Goal: Task Accomplishment & Management: Use online tool/utility

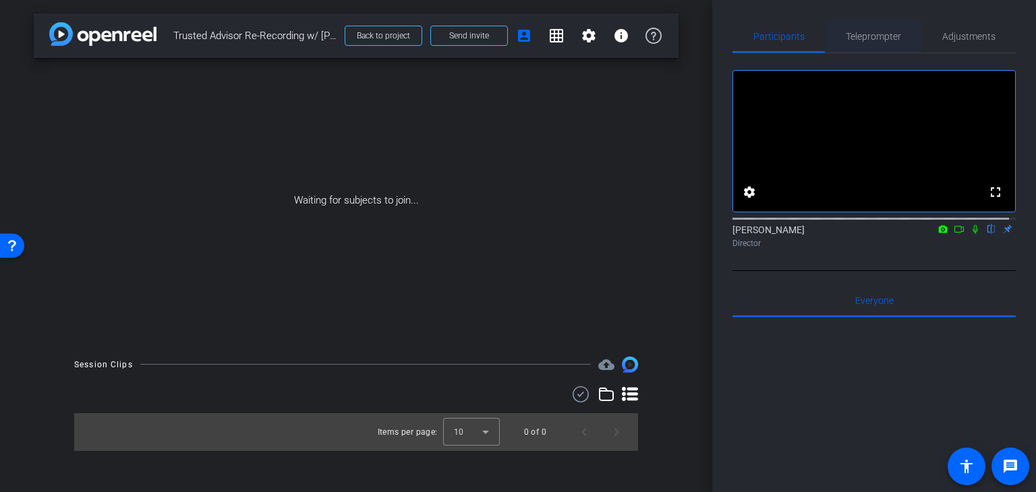
click at [856, 36] on span "Teleprompter" at bounding box center [873, 36] width 55 height 9
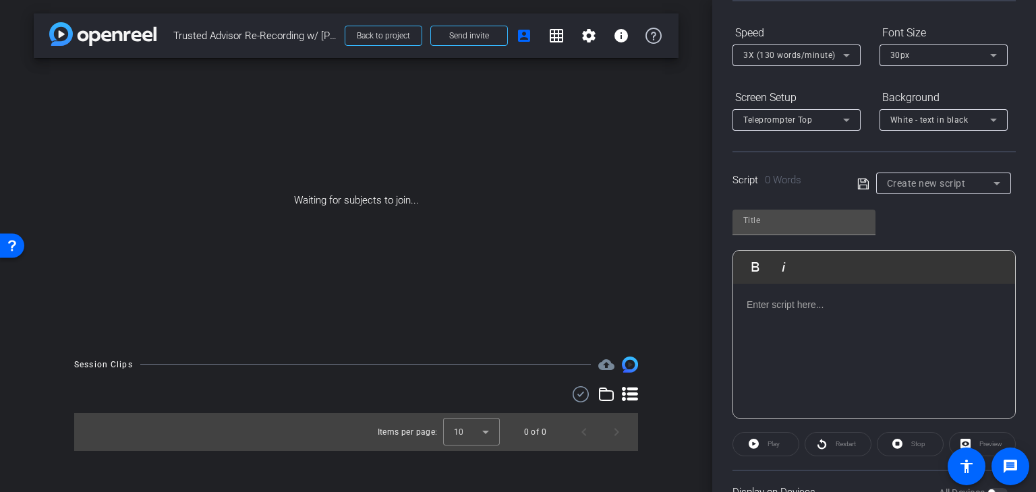
scroll to position [171, 0]
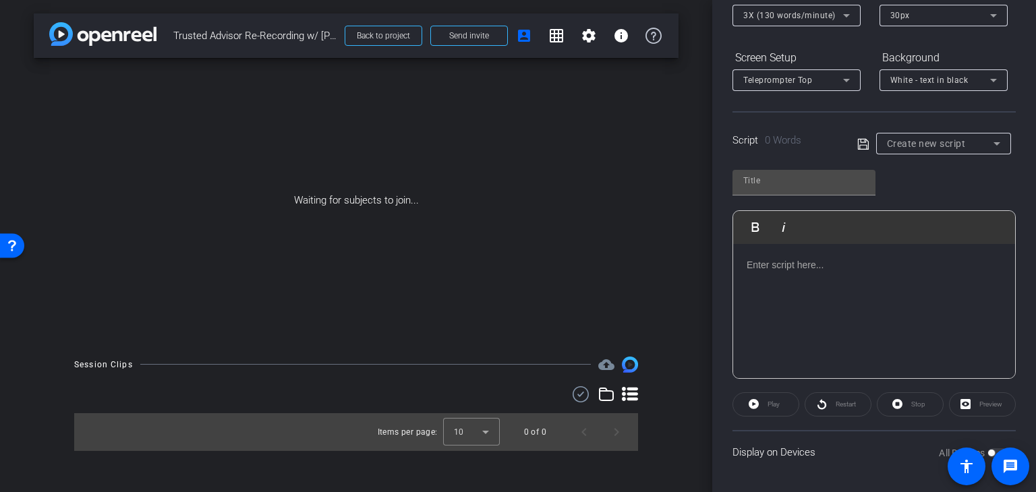
click at [993, 142] on icon at bounding box center [996, 143] width 7 height 3
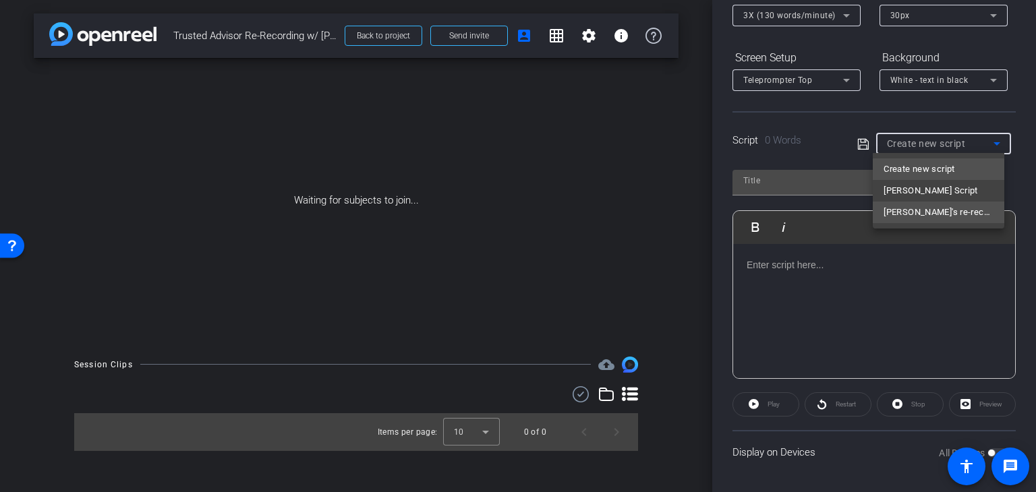
click at [934, 216] on span "[PERSON_NAME]'s re-record" at bounding box center [938, 212] width 110 height 16
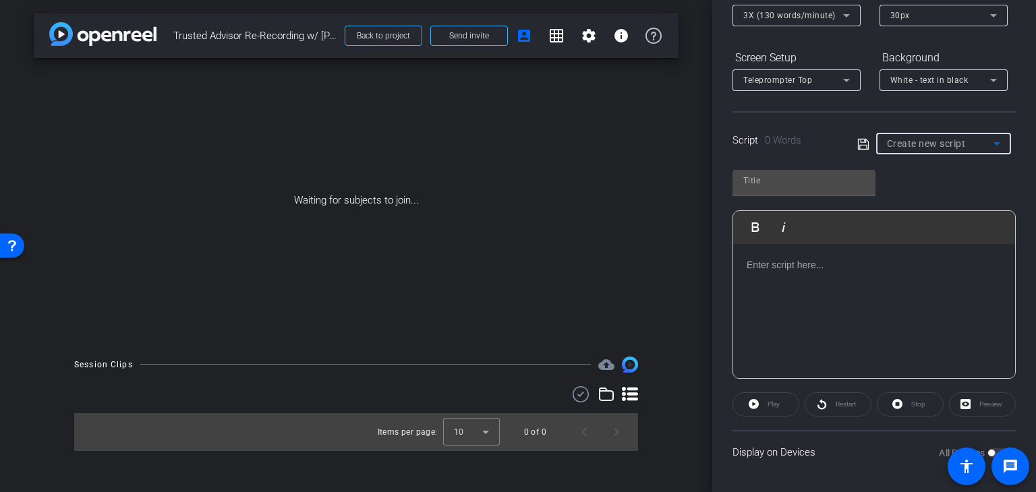
type input "[PERSON_NAME]'s re-record"
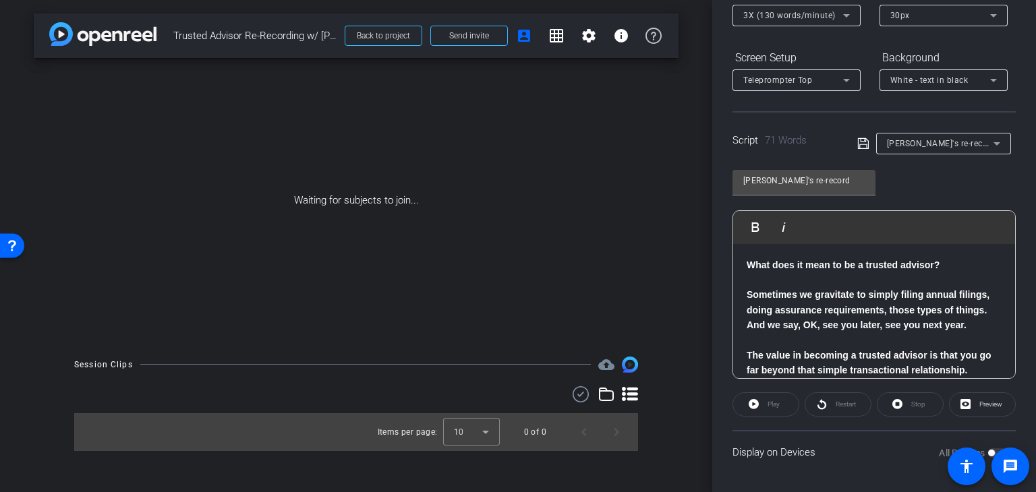
click at [936, 183] on div "[PERSON_NAME]'s re-record Play Play from this location Play Selected Play and d…" at bounding box center [873, 269] width 283 height 219
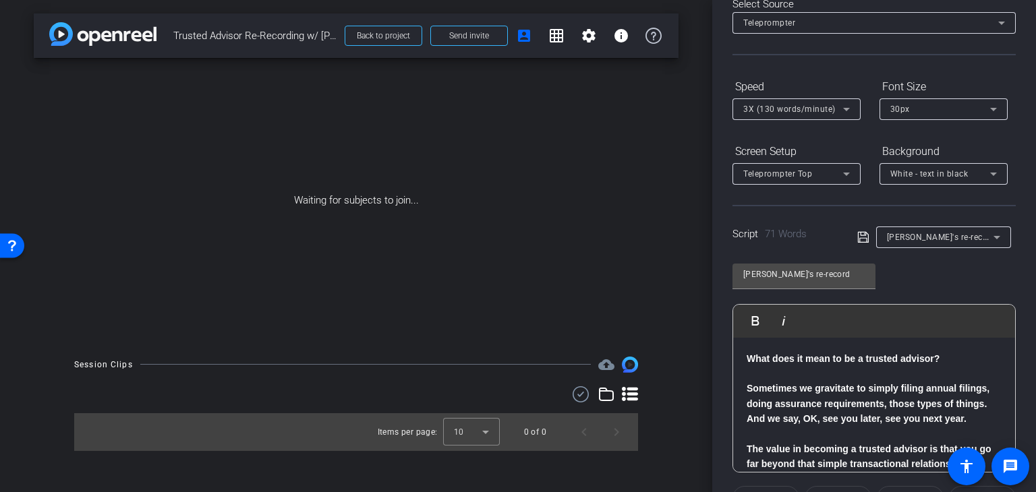
scroll to position [0, 0]
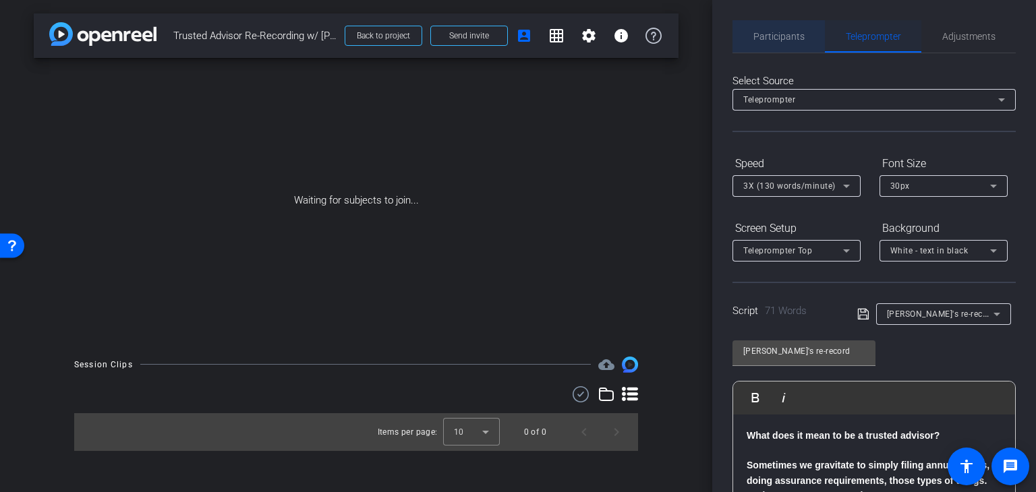
drag, startPoint x: 781, startPoint y: 34, endPoint x: 875, endPoint y: 38, distance: 93.8
click at [781, 34] on span "Participants" at bounding box center [778, 36] width 51 height 9
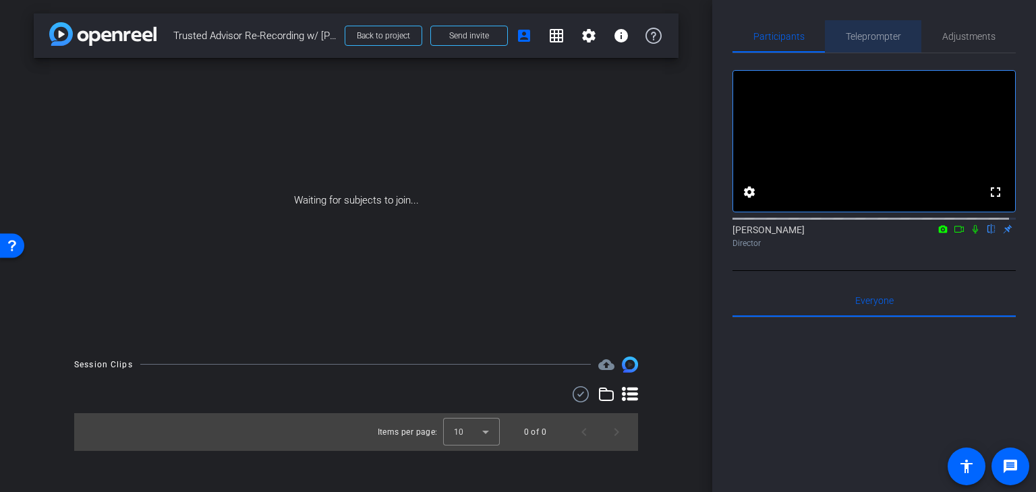
click at [876, 36] on span "Teleprompter" at bounding box center [873, 36] width 55 height 9
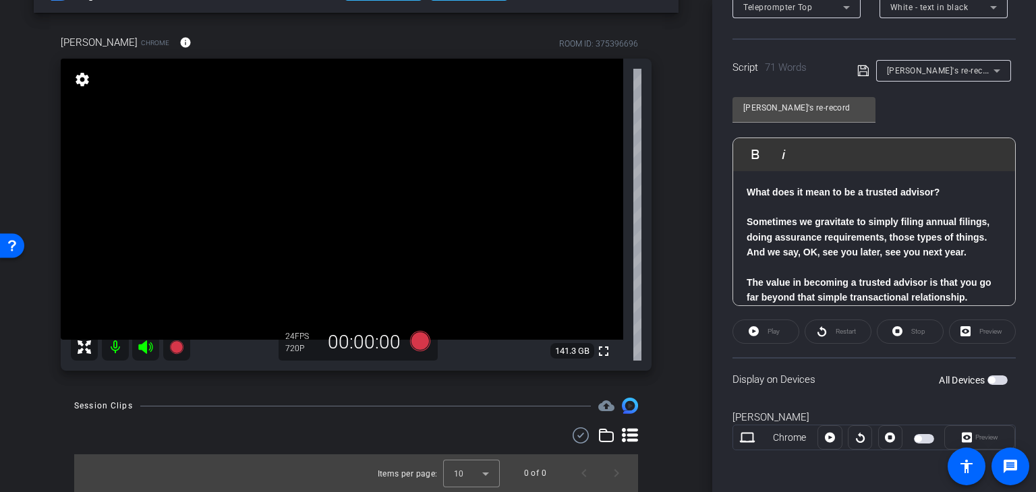
click at [779, 329] on div "Play" at bounding box center [765, 332] width 67 height 24
click at [767, 330] on div "Play" at bounding box center [765, 332] width 67 height 24
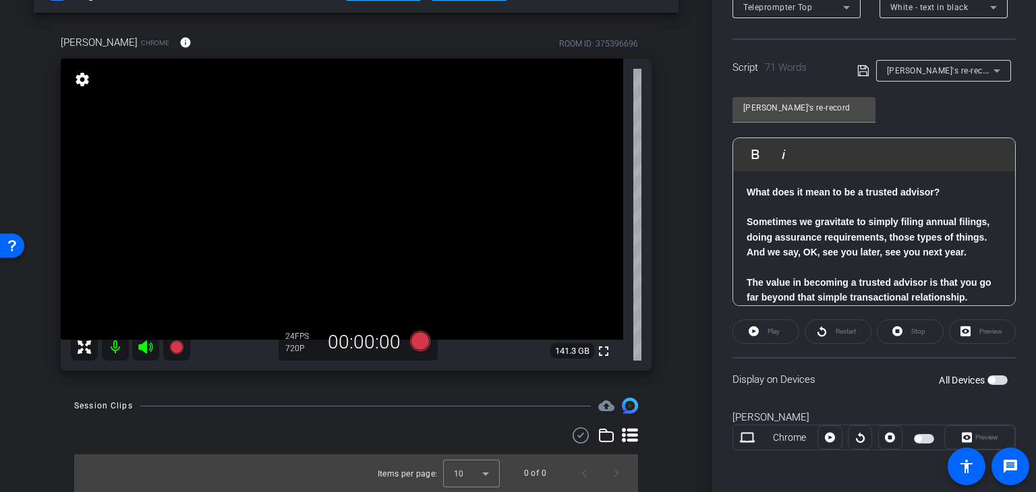
click at [767, 330] on div "Play" at bounding box center [765, 332] width 67 height 24
click at [752, 331] on div "Play" at bounding box center [765, 332] width 67 height 24
click at [419, 343] on icon at bounding box center [420, 341] width 20 height 20
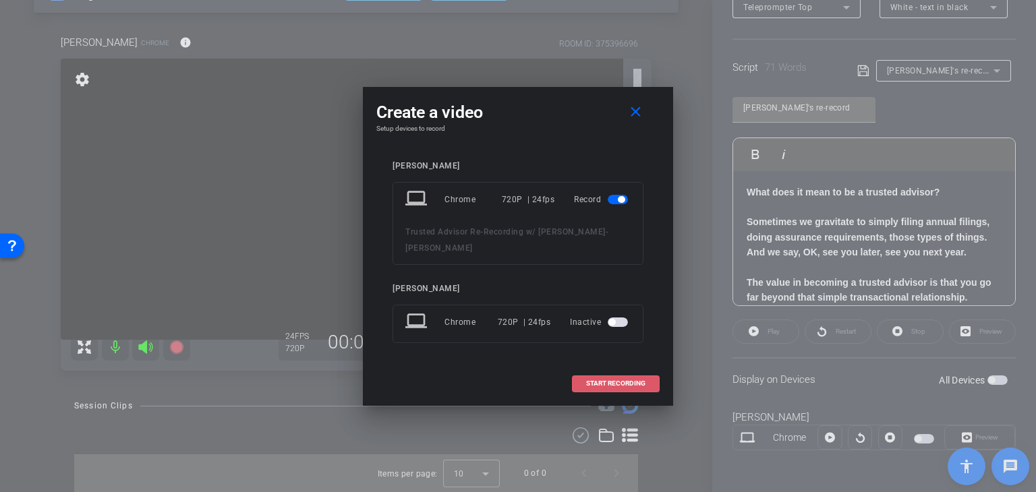
click at [630, 386] on span at bounding box center [615, 383] width 86 height 32
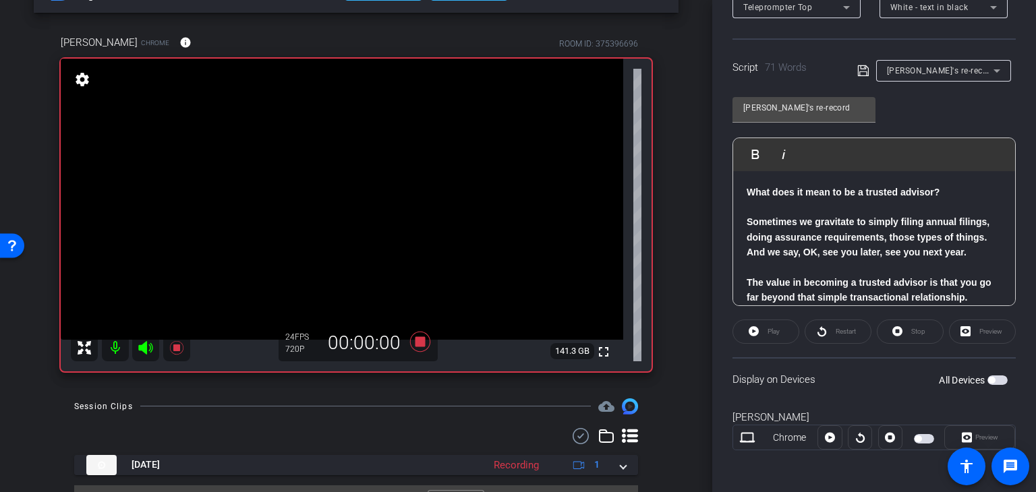
scroll to position [46, 0]
click at [416, 340] on icon at bounding box center [420, 341] width 20 height 20
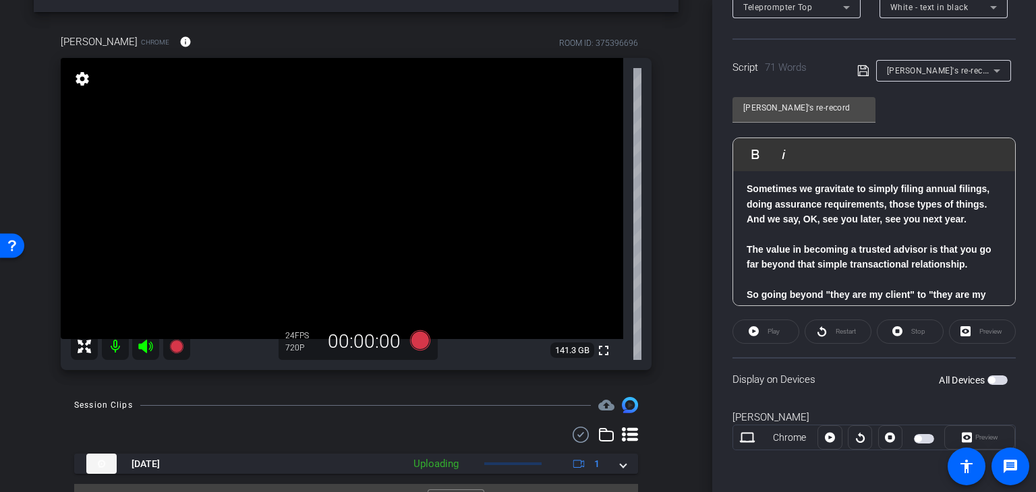
scroll to position [0, 0]
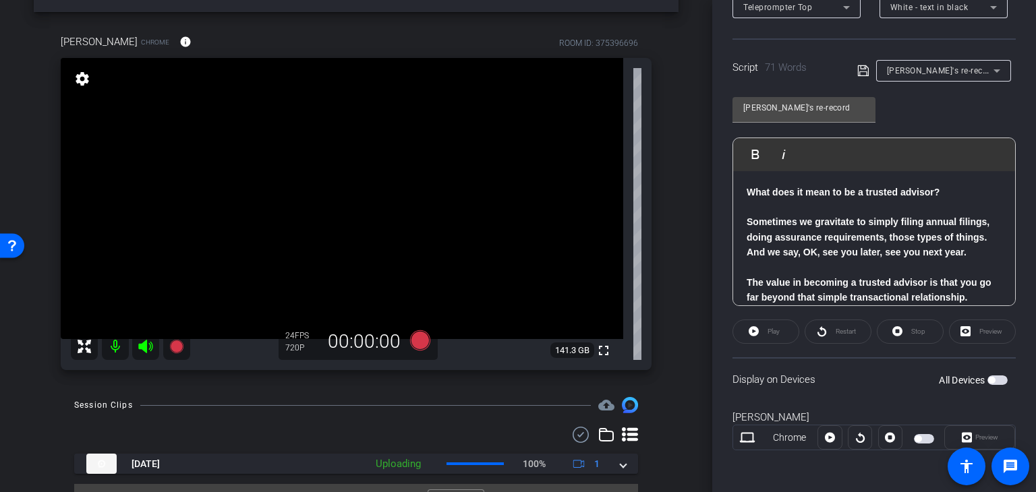
click at [766, 334] on div "Play" at bounding box center [765, 332] width 67 height 24
click at [999, 381] on span "button" at bounding box center [997, 380] width 20 height 9
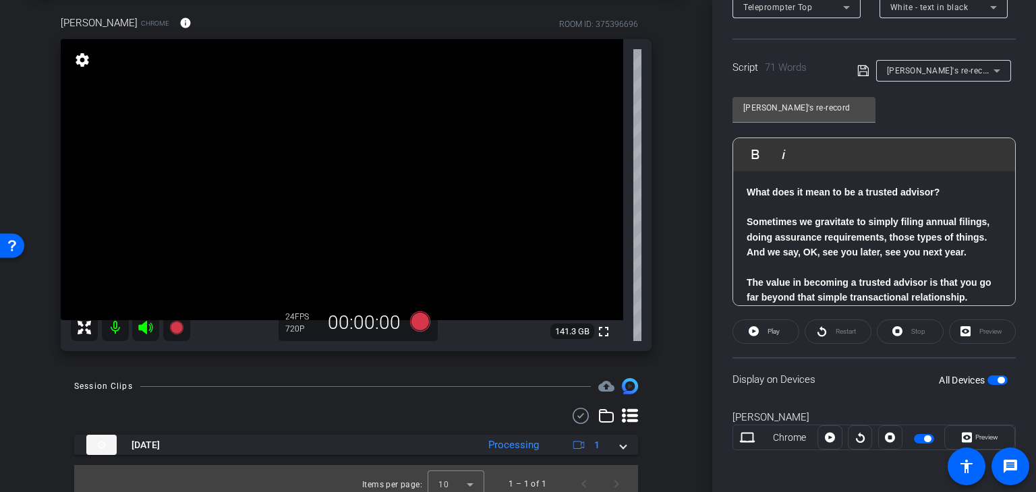
scroll to position [76, 0]
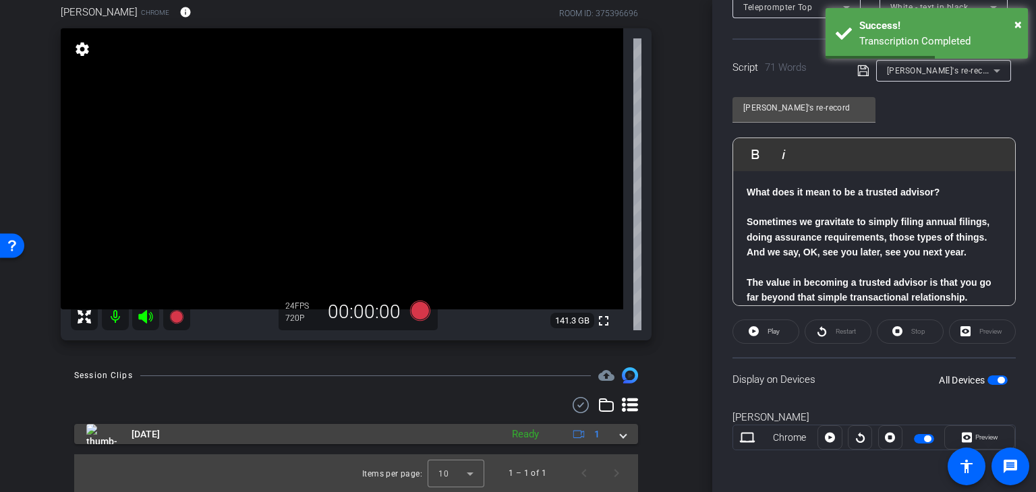
click at [507, 435] on div "Ready" at bounding box center [525, 435] width 40 height 16
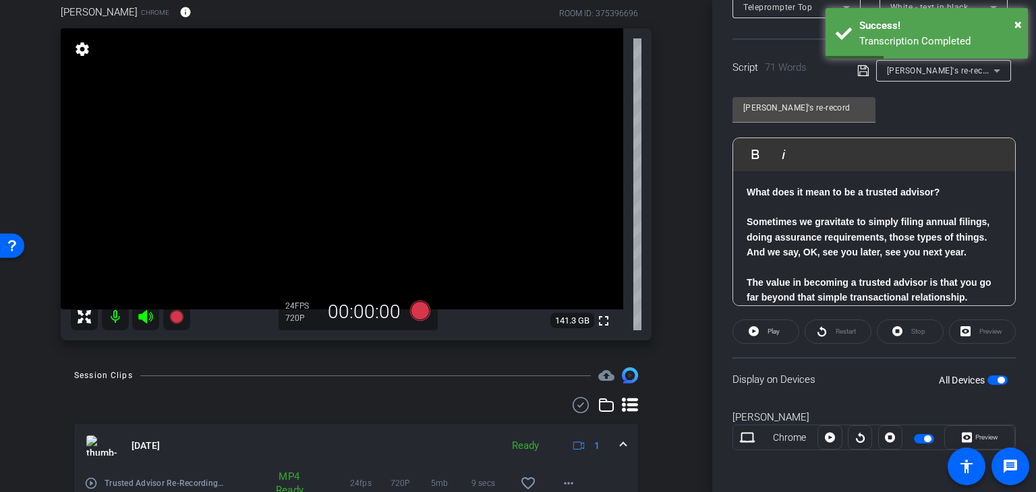
scroll to position [146, 0]
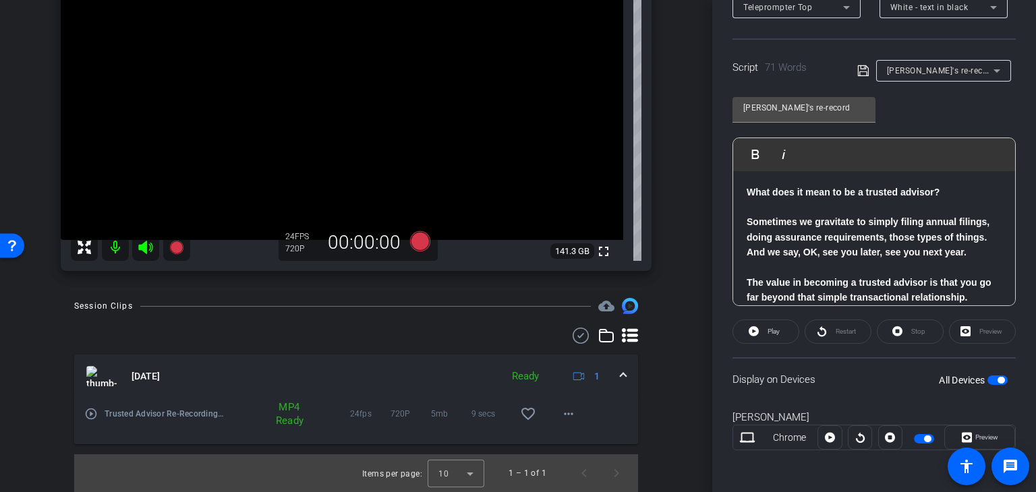
click at [281, 415] on div "MP4 Ready" at bounding box center [287, 414] width 37 height 27
click at [90, 413] on mat-icon "play_circle_outline" at bounding box center [90, 413] width 13 height 13
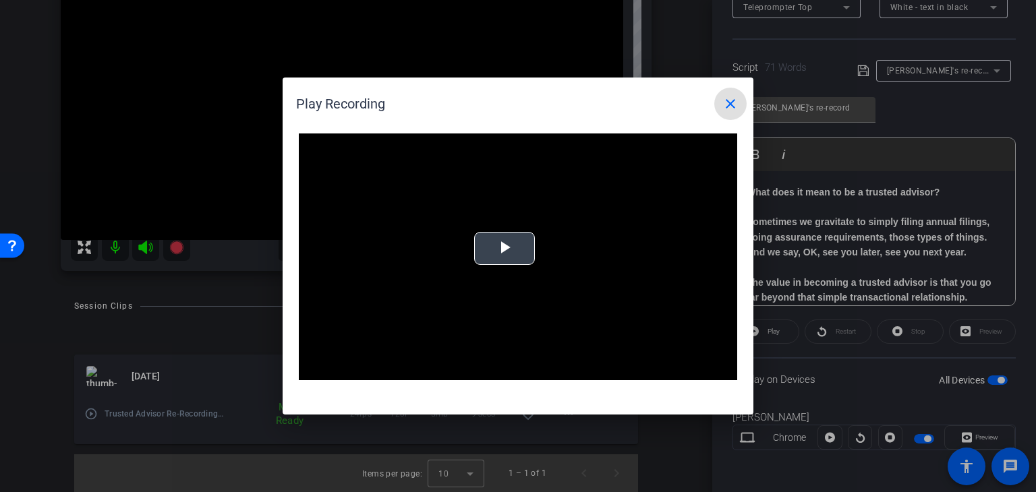
click at [504, 249] on span "Video Player" at bounding box center [504, 249] width 0 height 0
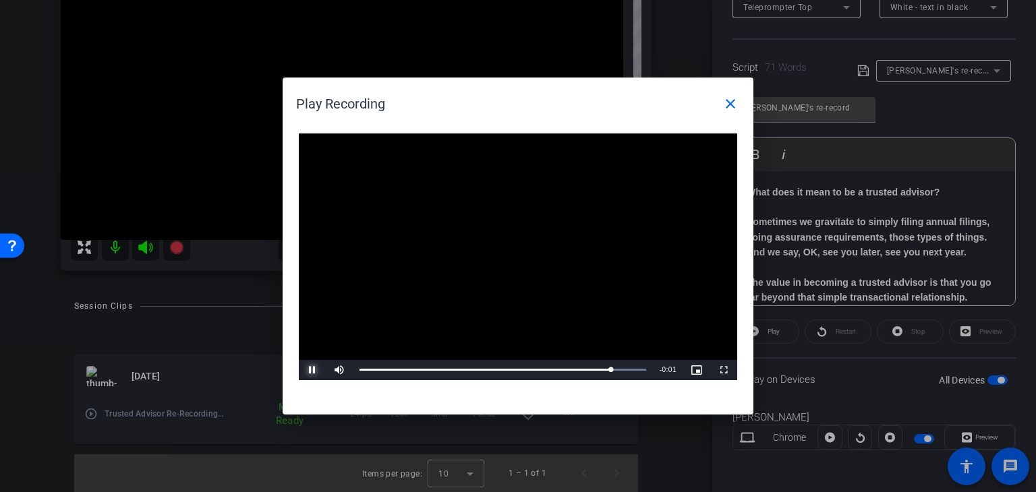
click at [311, 370] on span "Video Player" at bounding box center [312, 370] width 27 height 0
click at [734, 104] on mat-icon "close" at bounding box center [730, 104] width 16 height 16
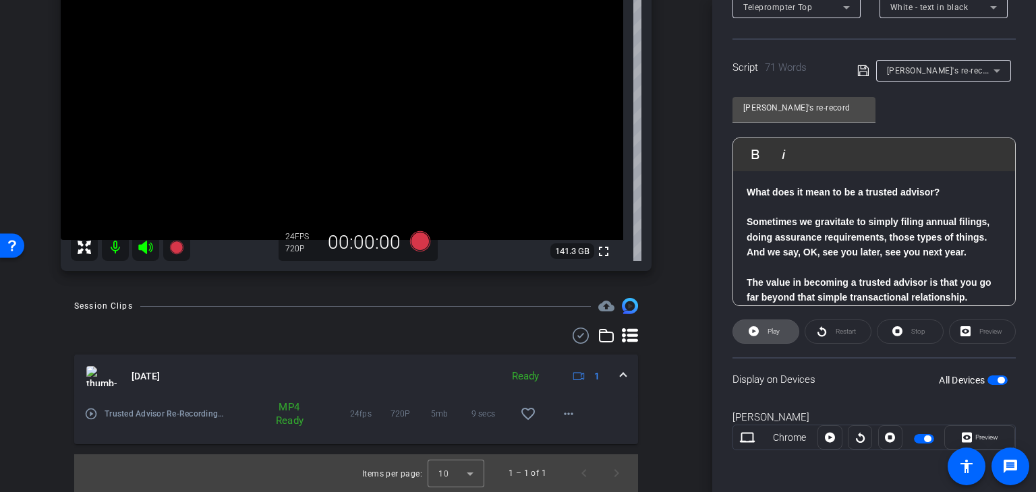
click at [770, 328] on span "Play" at bounding box center [773, 331] width 12 height 7
click at [929, 330] on span at bounding box center [909, 332] width 65 height 32
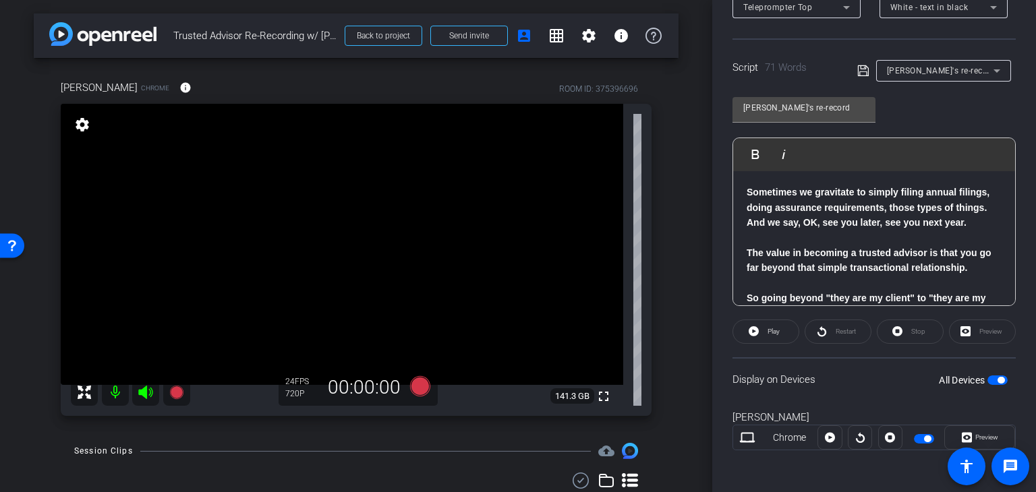
scroll to position [0, 0]
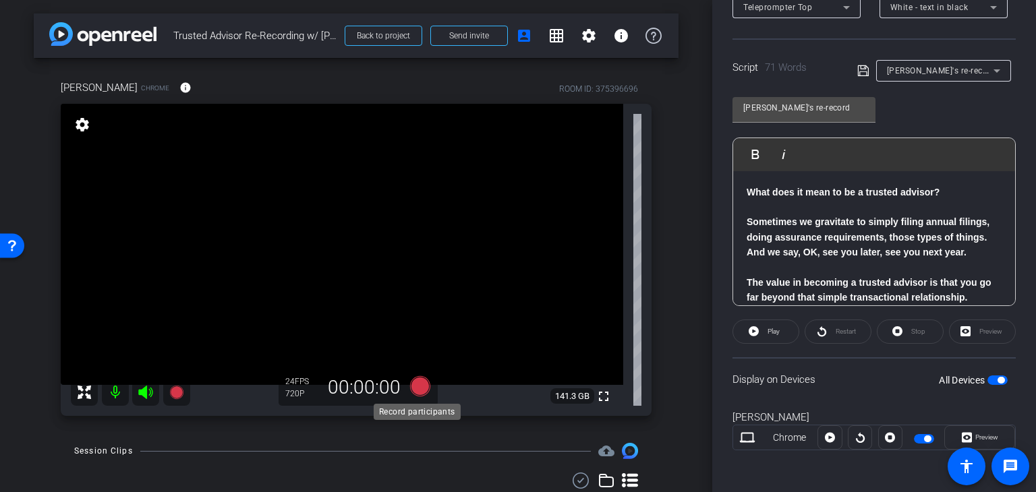
click at [417, 390] on icon at bounding box center [420, 386] width 20 height 20
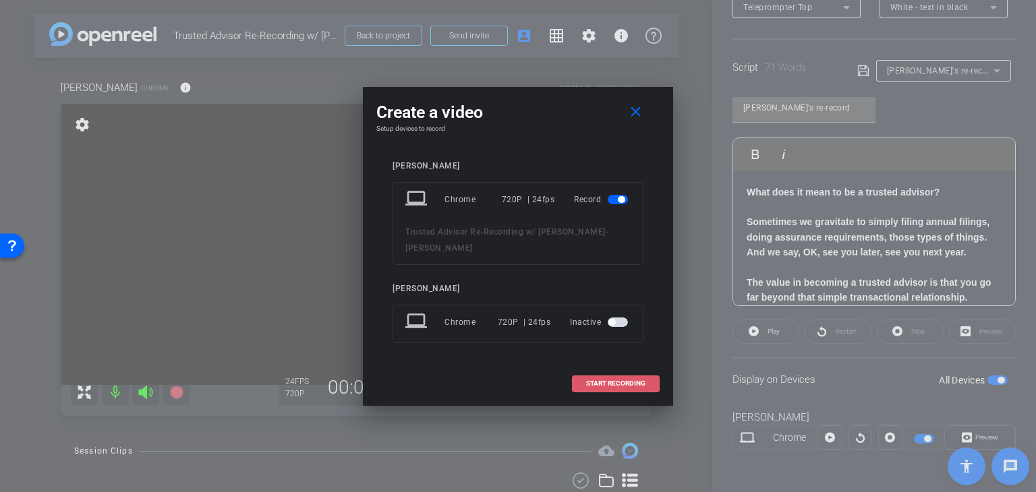
click at [636, 383] on span "START RECORDING" at bounding box center [615, 383] width 59 height 7
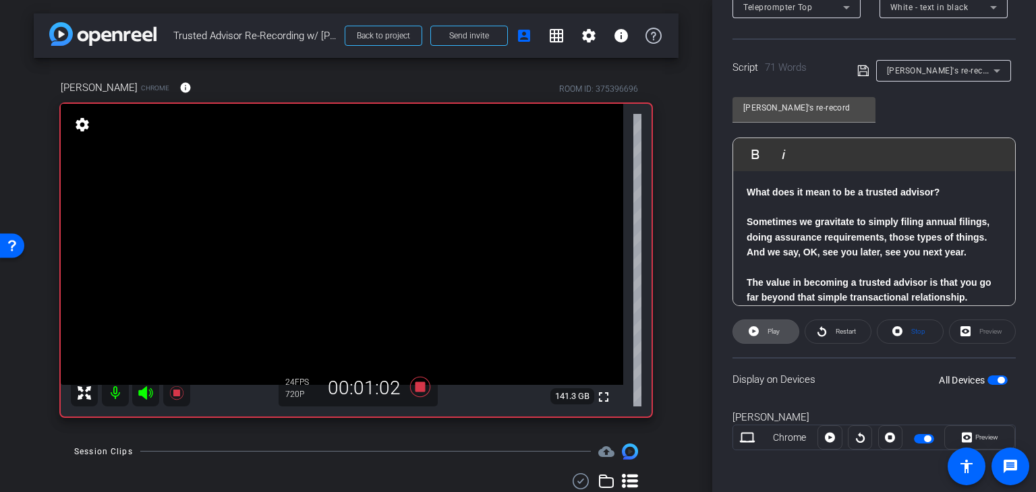
click at [759, 330] on span at bounding box center [765, 332] width 65 height 32
click at [767, 335] on span "Play" at bounding box center [772, 331] width 16 height 19
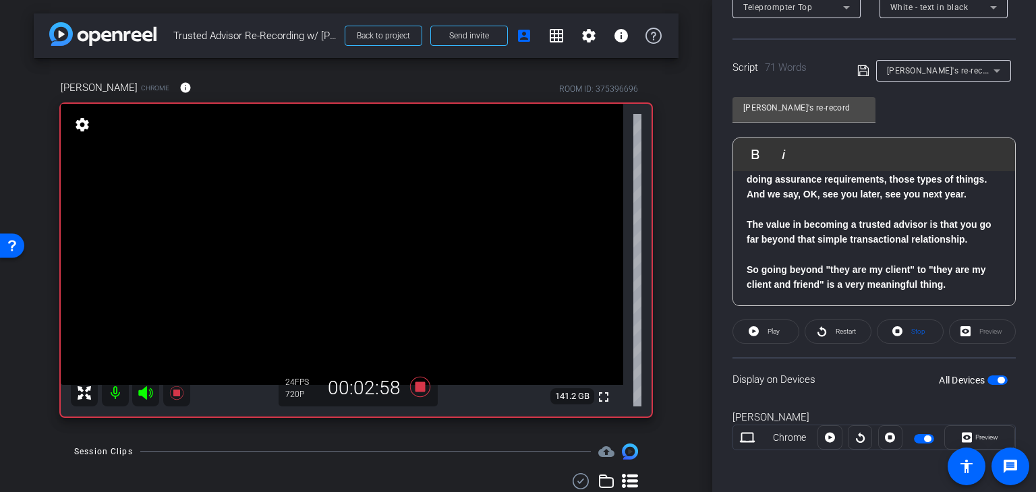
scroll to position [67, 0]
click at [419, 386] on icon at bounding box center [420, 387] width 20 height 20
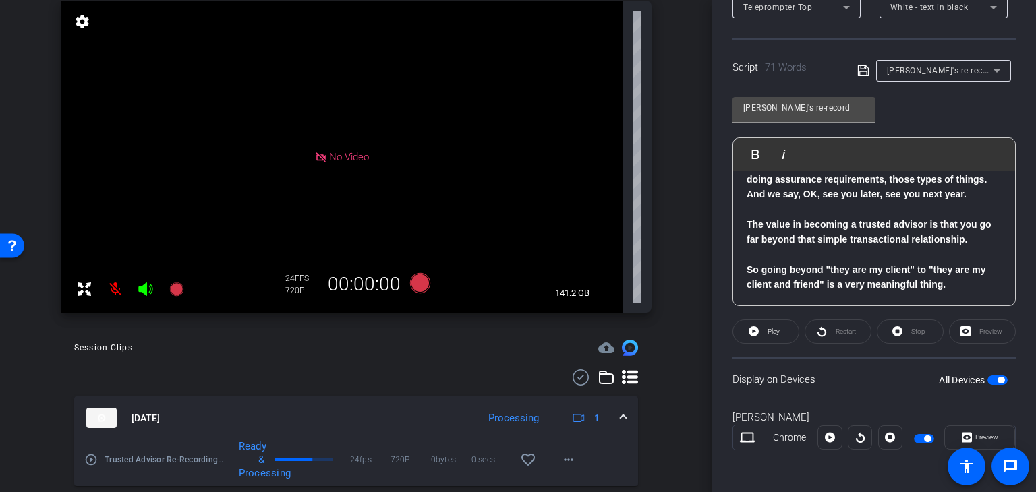
scroll to position [135, 0]
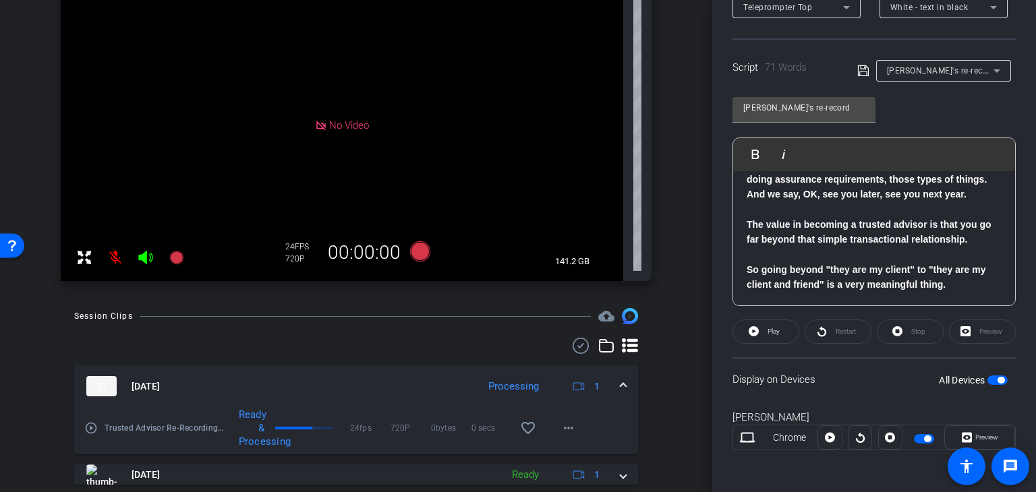
click at [146, 260] on icon at bounding box center [145, 257] width 14 height 13
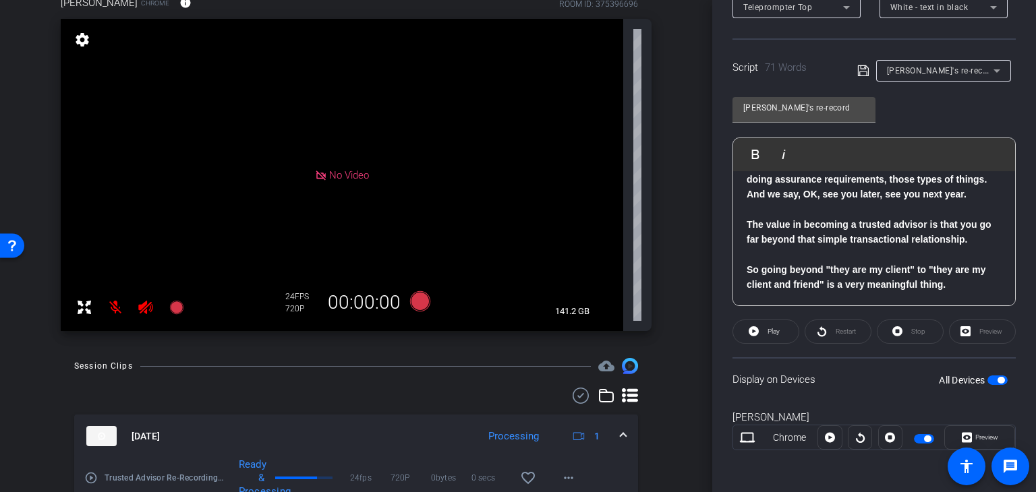
scroll to position [108, 0]
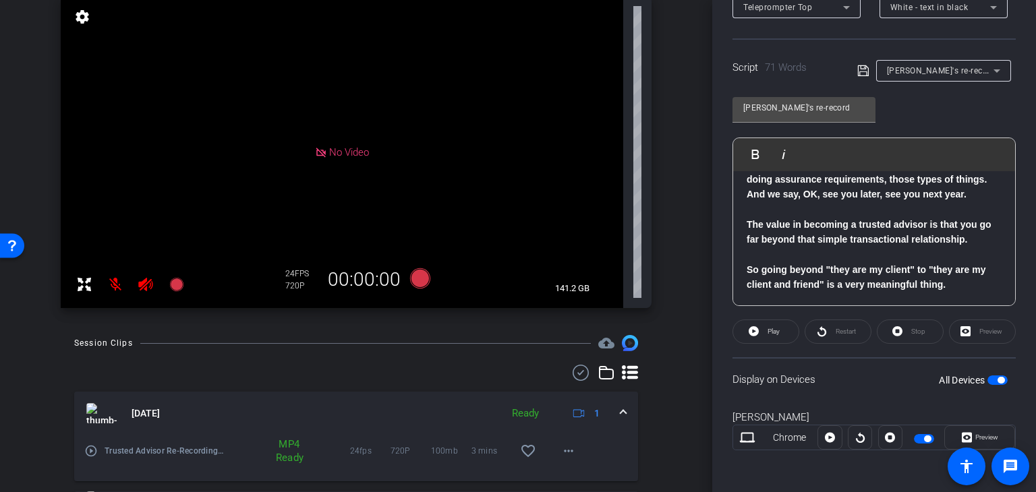
click at [272, 454] on div "MP4 Ready" at bounding box center [287, 451] width 37 height 27
click at [281, 464] on div "MP4 Ready" at bounding box center [287, 451] width 37 height 27
click at [288, 460] on div "MP4 Ready" at bounding box center [287, 451] width 37 height 27
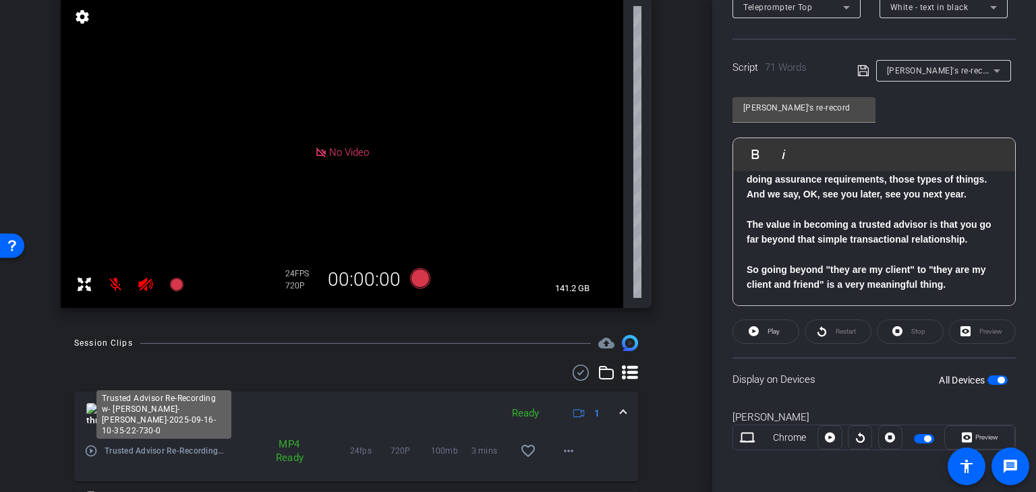
click at [212, 455] on span "Trusted Advisor Re-Recording w- [PERSON_NAME]-[PERSON_NAME]-2025-09-16-10-35-22…" at bounding box center [165, 450] width 121 height 13
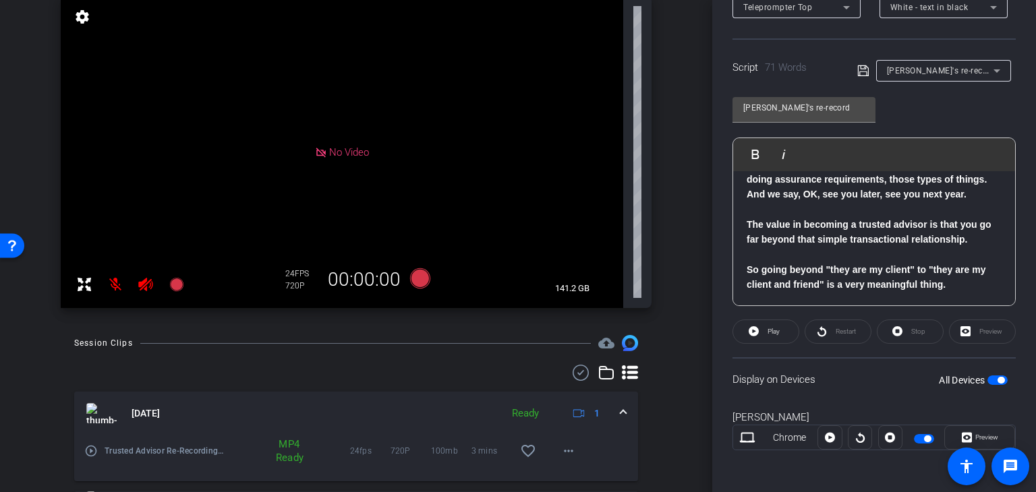
click at [276, 448] on div "MP4 Ready" at bounding box center [287, 451] width 37 height 27
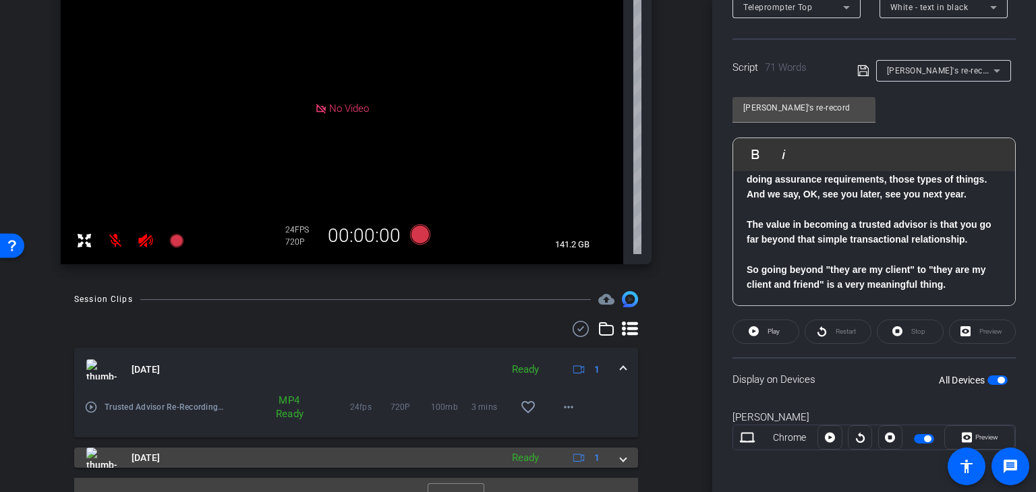
scroll to position [175, 0]
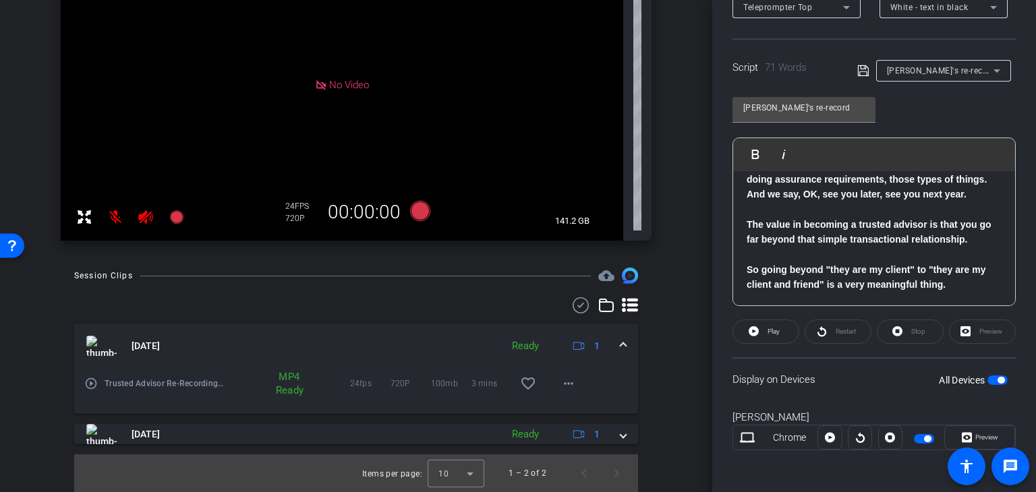
click at [289, 392] on div "MP4 Ready" at bounding box center [287, 383] width 37 height 27
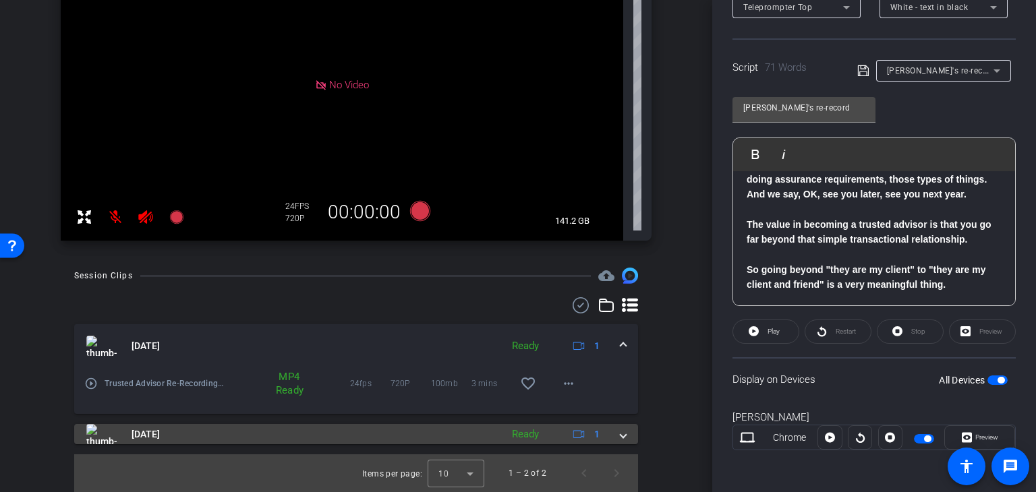
click at [160, 432] on span "[DATE]" at bounding box center [145, 434] width 28 height 14
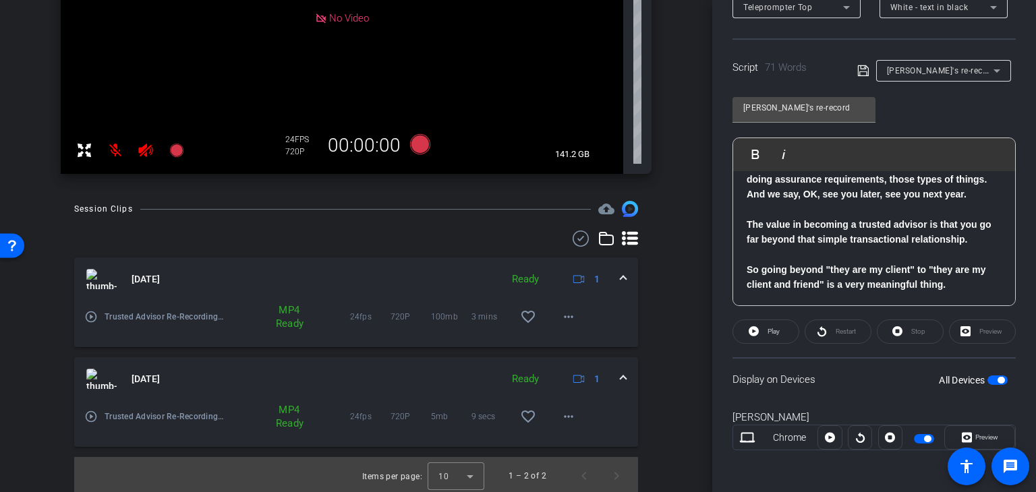
scroll to position [245, 0]
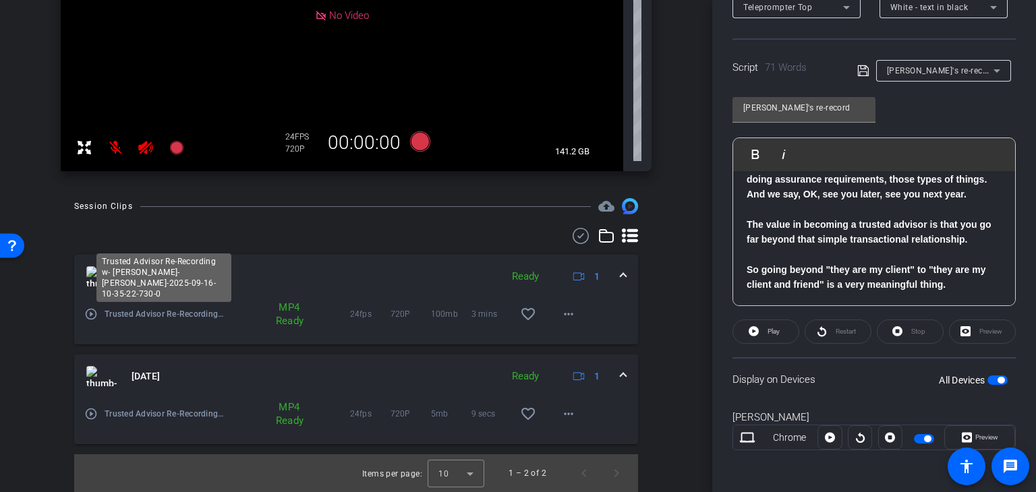
click at [170, 311] on span "Trusted Advisor Re-Recording w- [PERSON_NAME]-[PERSON_NAME]-2025-09-16-10-35-22…" at bounding box center [165, 313] width 121 height 13
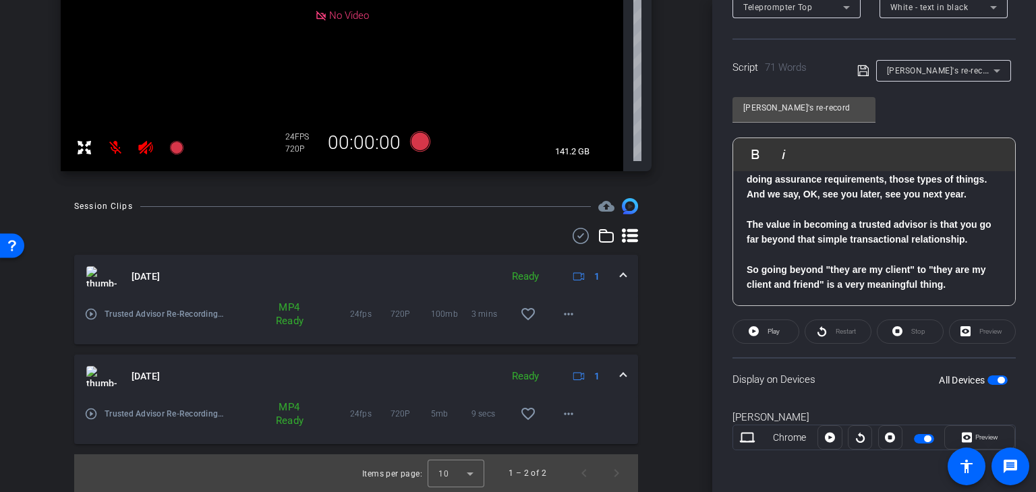
click at [94, 315] on mat-icon "play_circle_outline" at bounding box center [90, 313] width 13 height 13
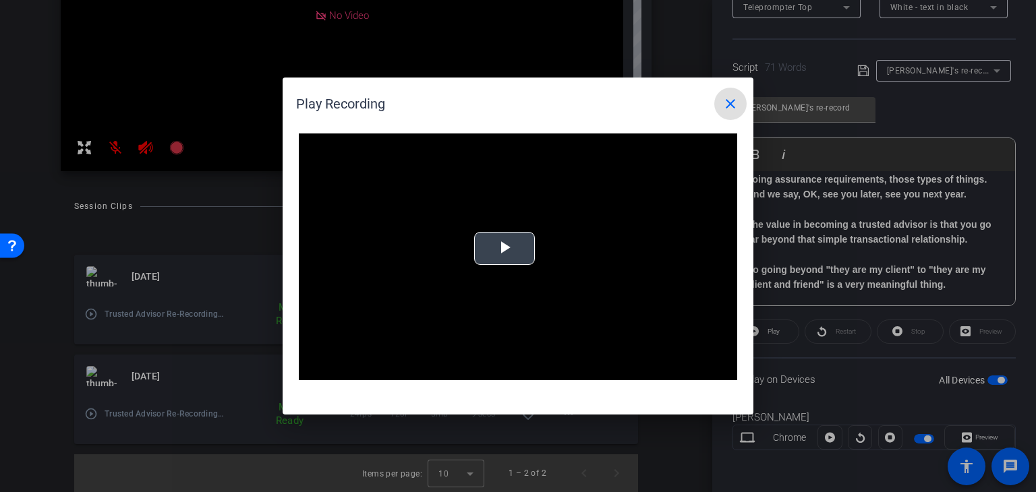
click at [504, 249] on span "Video Player" at bounding box center [504, 249] width 0 height 0
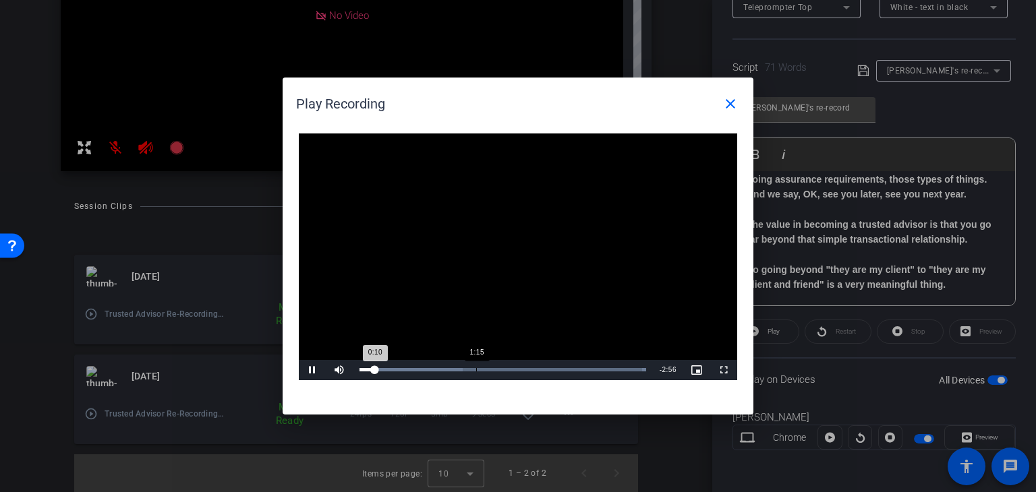
click at [475, 368] on div "Loaded : 100.00% 1:15 0:10" at bounding box center [502, 369] width 287 height 3
click at [318, 370] on span "Video Player" at bounding box center [312, 370] width 27 height 0
click at [736, 104] on mat-icon "close" at bounding box center [730, 104] width 16 height 16
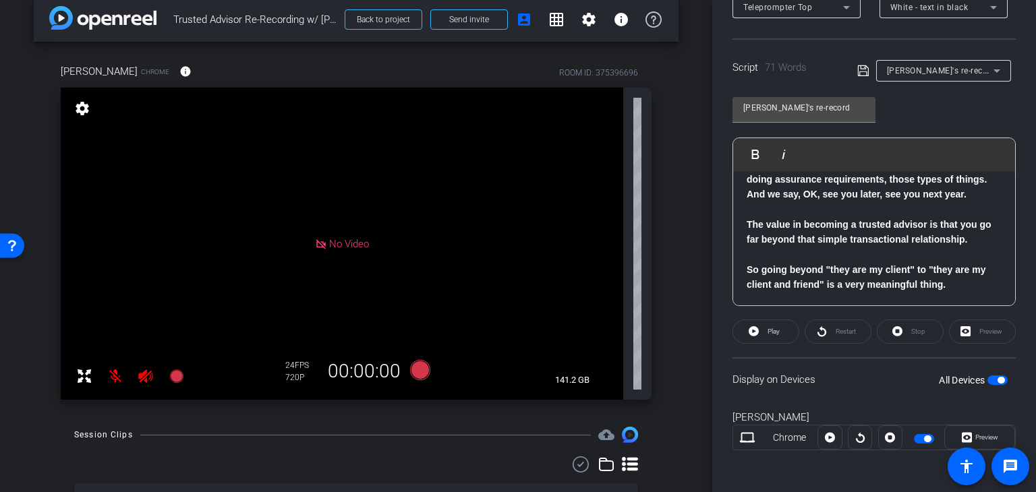
scroll to position [0, 0]
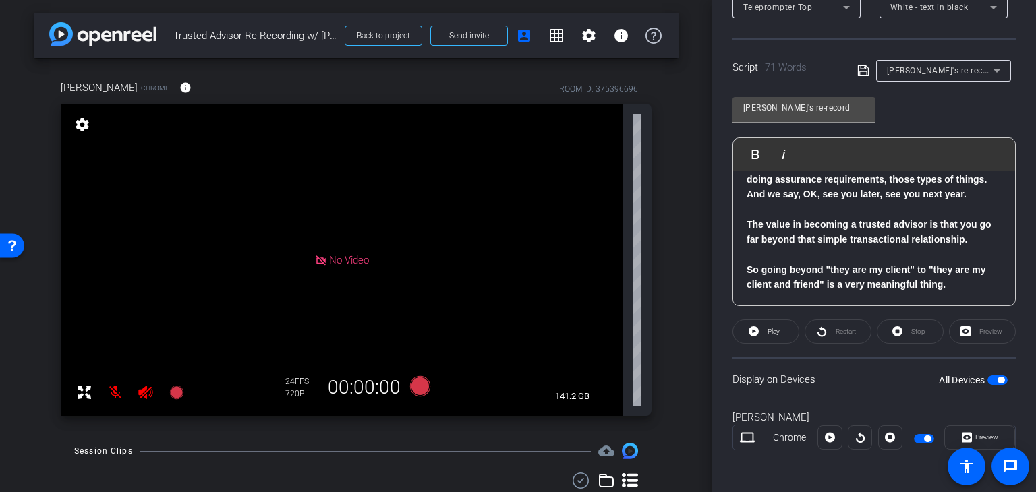
click at [148, 391] on icon at bounding box center [146, 392] width 16 height 16
click at [114, 394] on mat-icon at bounding box center [115, 392] width 27 height 27
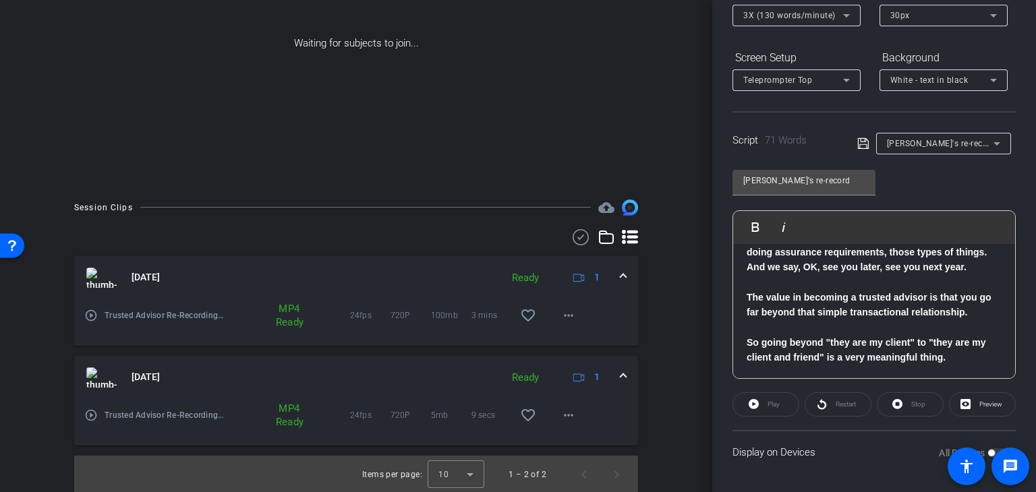
scroll to position [158, 0]
click at [521, 312] on mat-icon "favorite_border" at bounding box center [528, 314] width 16 height 16
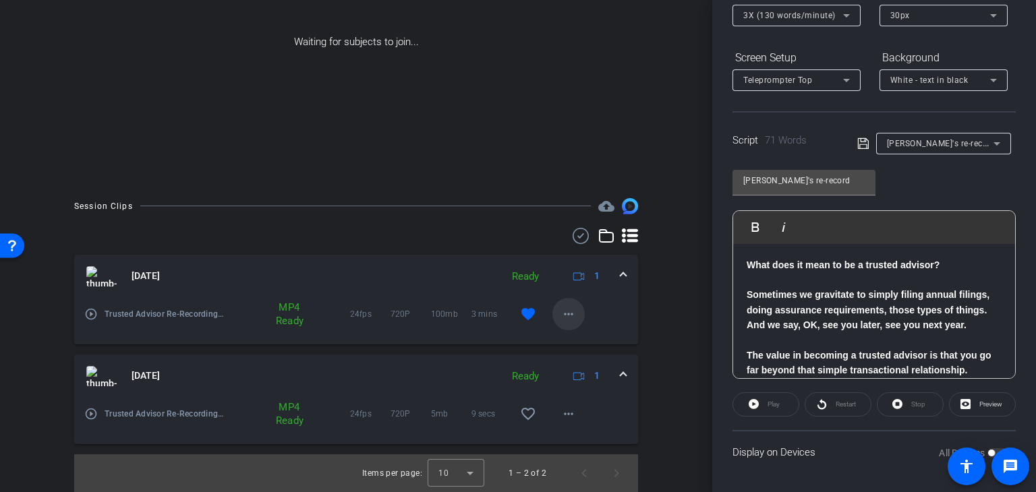
click at [565, 317] on mat-icon "more_horiz" at bounding box center [568, 314] width 16 height 16
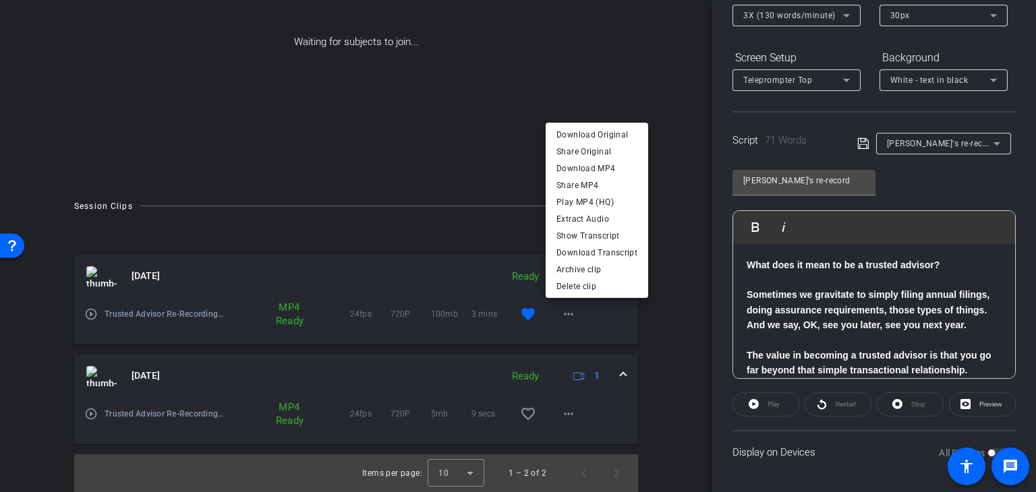
click at [89, 314] on div at bounding box center [518, 246] width 1036 height 492
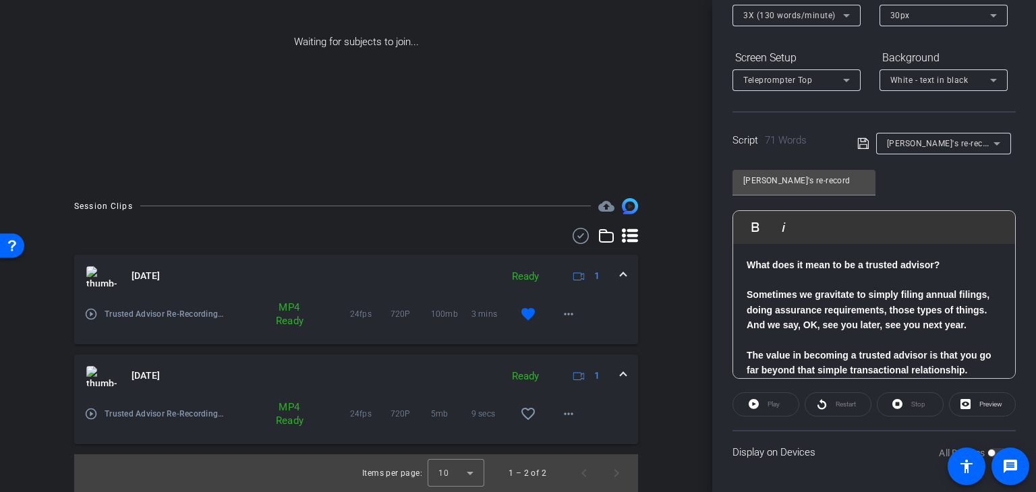
click at [88, 312] on mat-icon "play_circle_outline" at bounding box center [90, 313] width 13 height 13
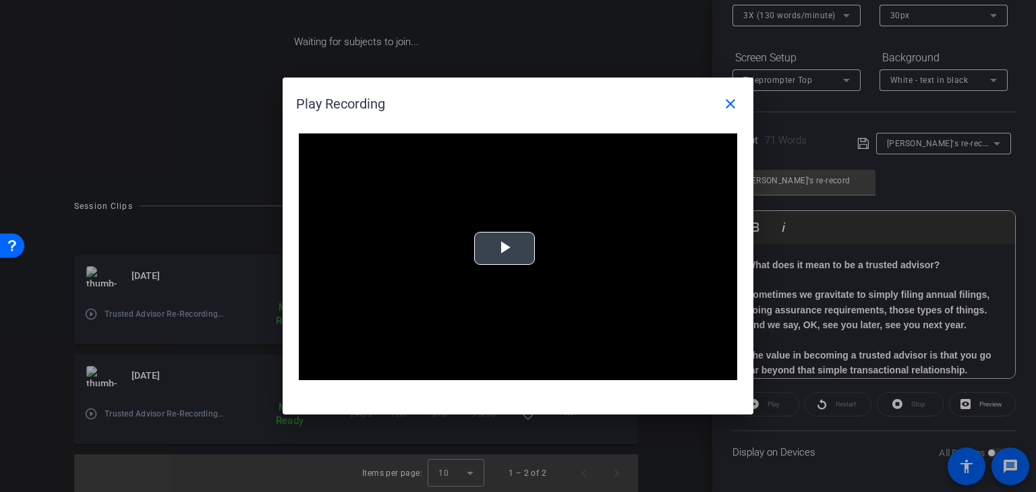
click at [504, 249] on span "Video Player" at bounding box center [504, 249] width 0 height 0
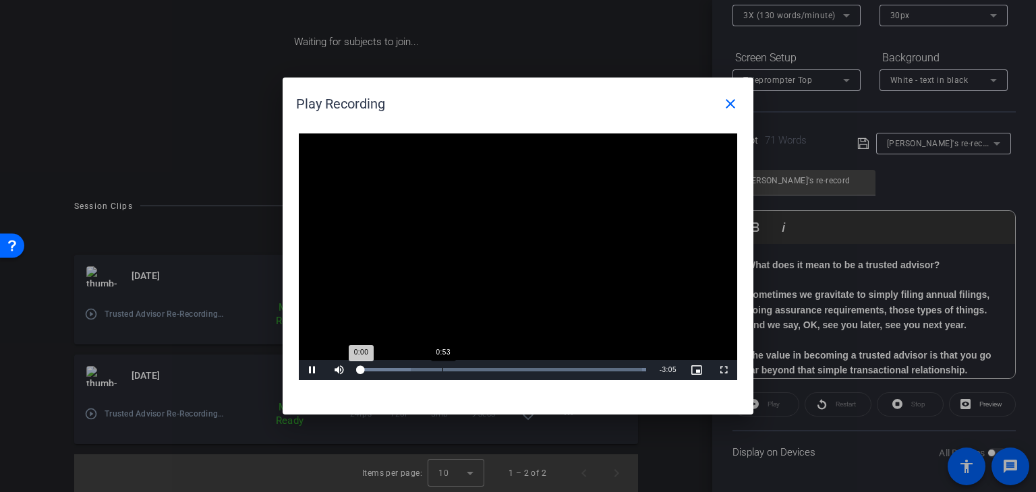
click at [442, 370] on div "Loaded : 100.00% 0:53 0:00" at bounding box center [502, 369] width 287 height 3
click at [463, 369] on div "Loaded : 100.00% 1:06 1:06" at bounding box center [502, 369] width 287 height 3
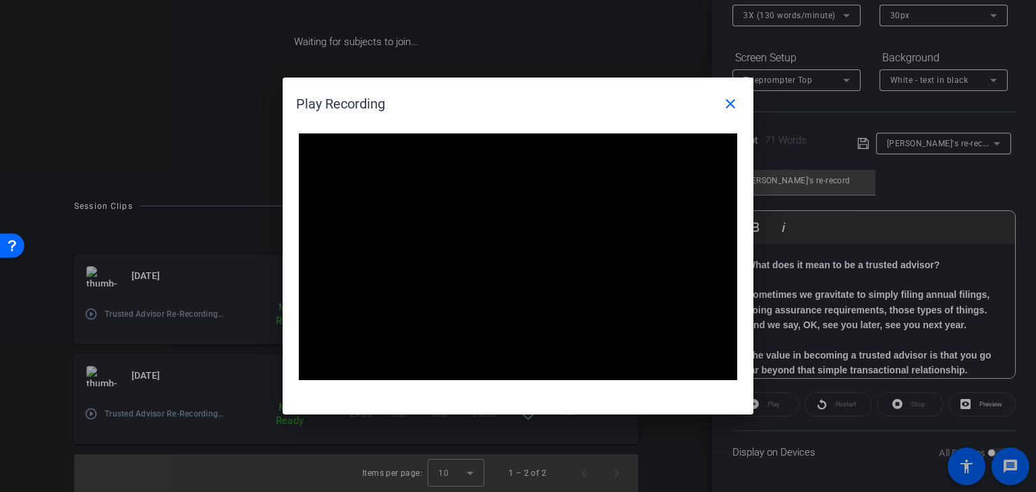
drag, startPoint x: 719, startPoint y: 291, endPoint x: 760, endPoint y: 291, distance: 41.1
click at [745, 291] on div "Video Player is loading. Play Video Pause Mute Current Time 1:21 / Duration 3:0…" at bounding box center [518, 267] width 471 height 295
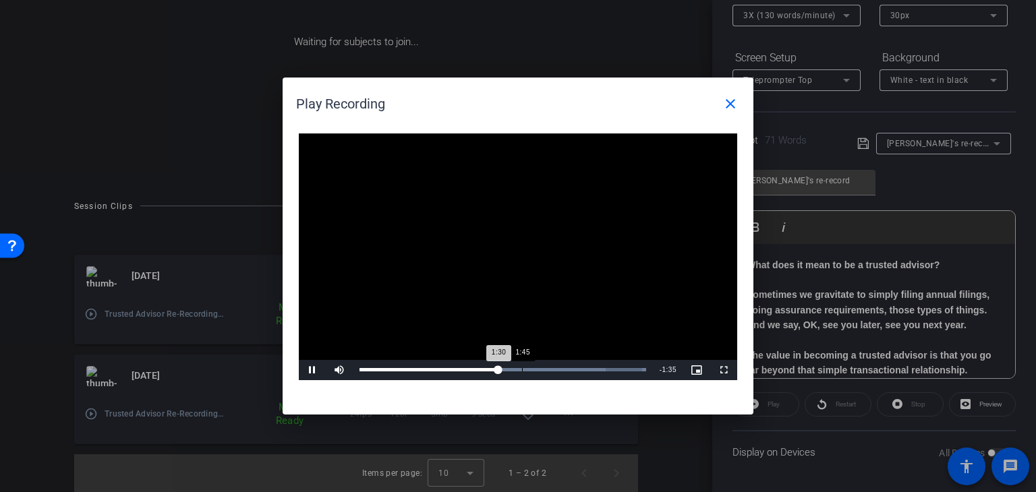
click at [522, 368] on div "Loaded : 100.00% 1:45 1:30" at bounding box center [502, 369] width 287 height 3
click at [535, 370] on div "Loaded : 100.00% 1:54 1:46" at bounding box center [502, 369] width 287 height 3
click at [548, 372] on div "Loaded : 100.00% 2:01 1:55" at bounding box center [503, 370] width 300 height 20
click at [558, 369] on div "Loaded : 100.00% 2:07 2:03" at bounding box center [502, 369] width 287 height 3
click at [568, 370] on div "2:14" at bounding box center [568, 369] width 1 height 3
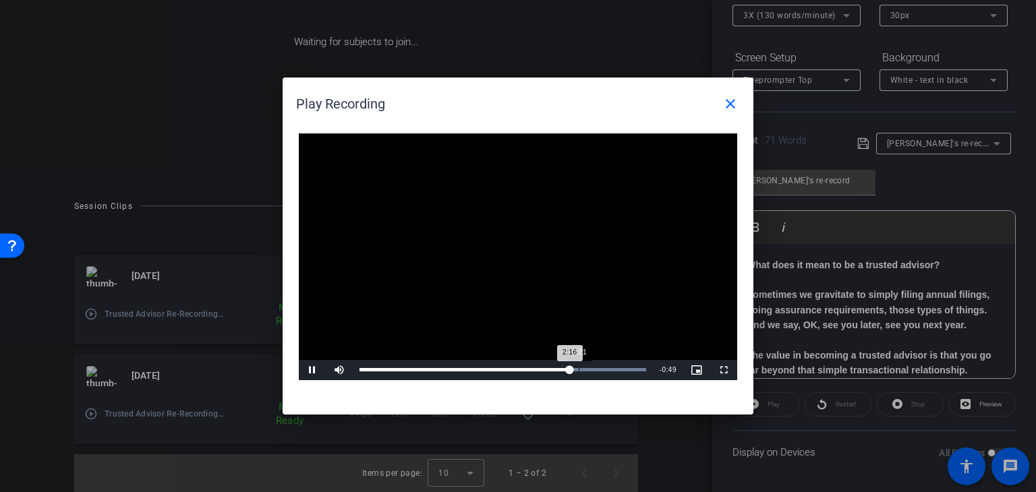
click at [579, 370] on div "Loaded : 100.00% 2:21 2:16" at bounding box center [502, 369] width 287 height 3
click at [635, 370] on div "Loaded : 100.00% 2:58 2:52" at bounding box center [502, 369] width 287 height 3
click at [409, 369] on div "3:00" at bounding box center [498, 369] width 278 height 3
click at [422, 369] on div "Loaded : 100.00% 0:40 0:31" at bounding box center [502, 369] width 287 height 3
click at [396, 370] on div "0:24" at bounding box center [378, 369] width 38 height 3
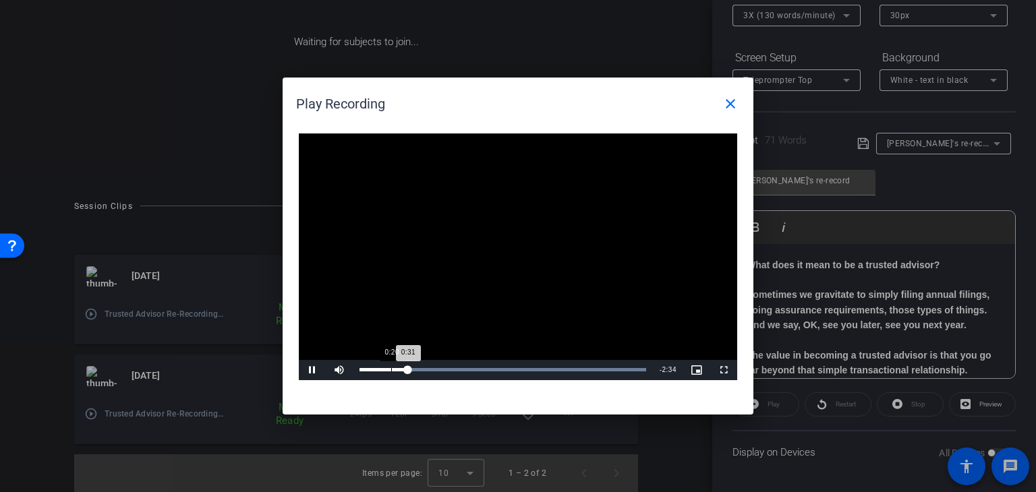
click at [391, 370] on div "Loaded : 100.00% 0:20 0:31" at bounding box center [502, 369] width 287 height 3
click at [411, 368] on div "Loaded : 100.00% 0:33 0:33" at bounding box center [502, 369] width 287 height 3
click at [425, 368] on div "Loaded : 100.00% 0:42 0:34" at bounding box center [502, 369] width 287 height 3
click at [437, 369] on div "Loaded : 100.00% 0:50 0:43" at bounding box center [502, 369] width 287 height 3
click at [447, 370] on div "Loaded : 100.00% 0:56 0:56" at bounding box center [502, 369] width 287 height 3
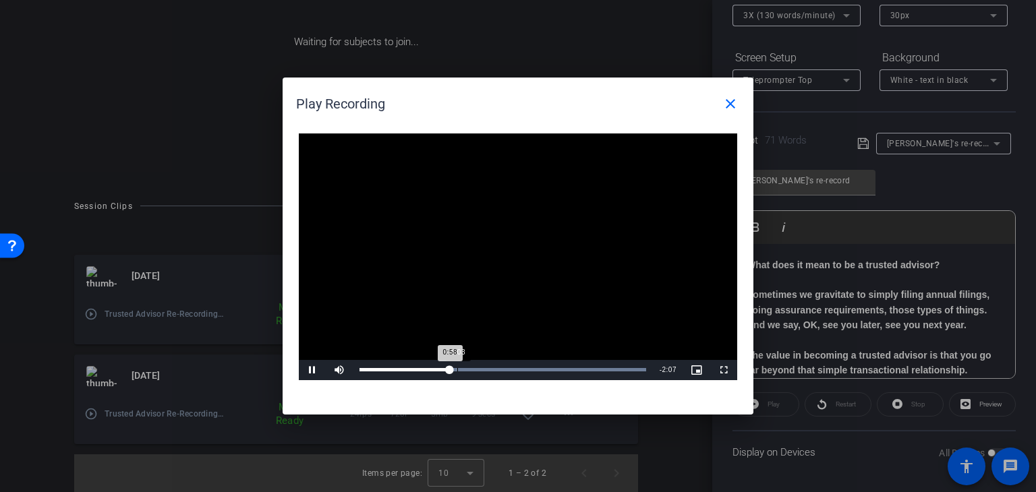
click at [457, 369] on div "Loaded : 100.00% 1:03 0:58" at bounding box center [502, 369] width 287 height 3
click at [464, 368] on div "Loaded : 100.00% 1:07 1:03" at bounding box center [502, 369] width 287 height 3
click at [316, 370] on span "Video Player" at bounding box center [312, 370] width 27 height 0
click at [731, 100] on mat-icon "close" at bounding box center [730, 104] width 16 height 16
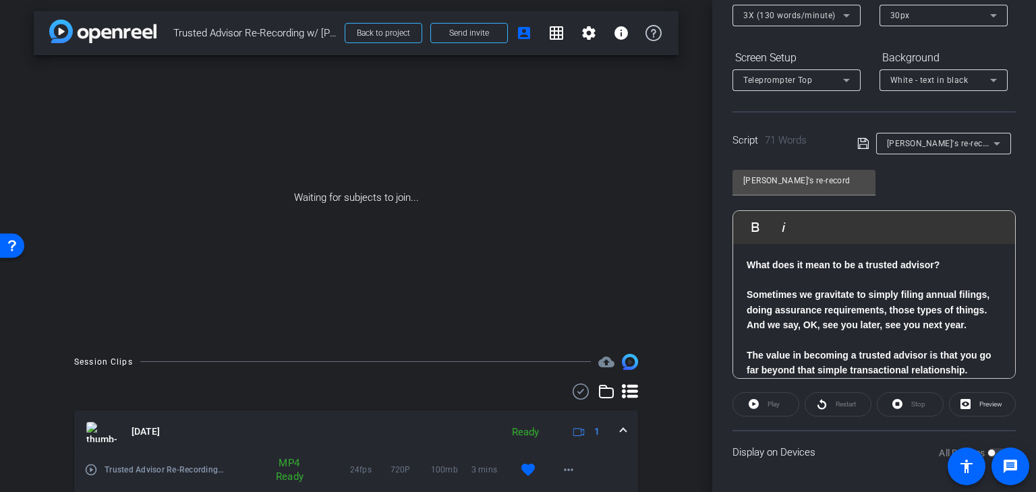
scroll to position [0, 0]
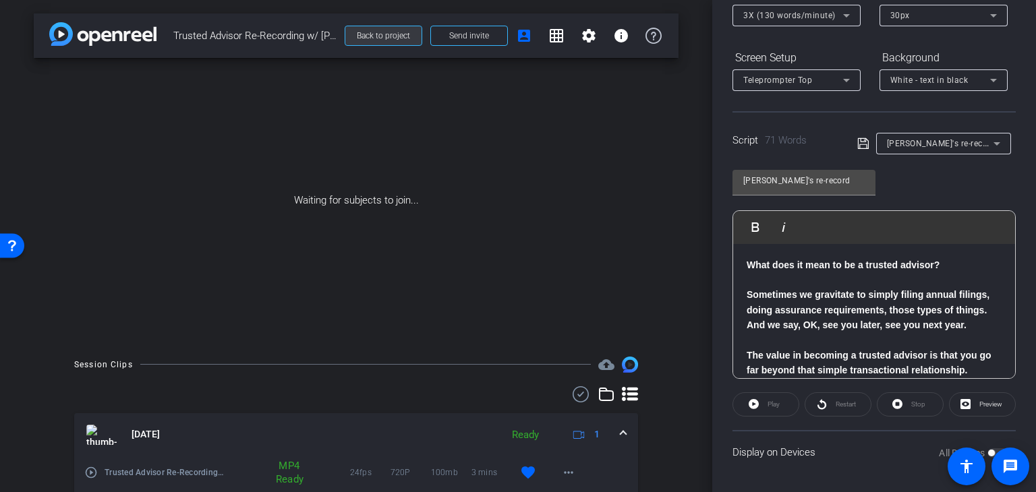
click at [382, 34] on span "Back to project" at bounding box center [383, 35] width 53 height 9
